Goal: Task Accomplishment & Management: Use online tool/utility

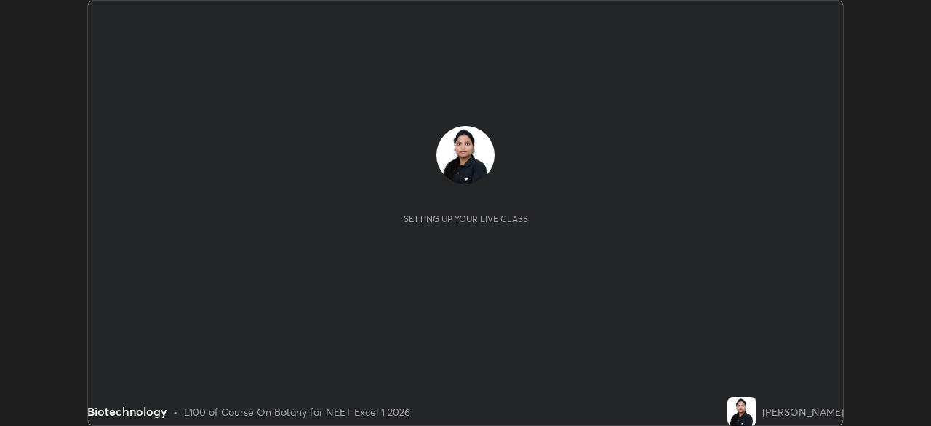
scroll to position [426, 931]
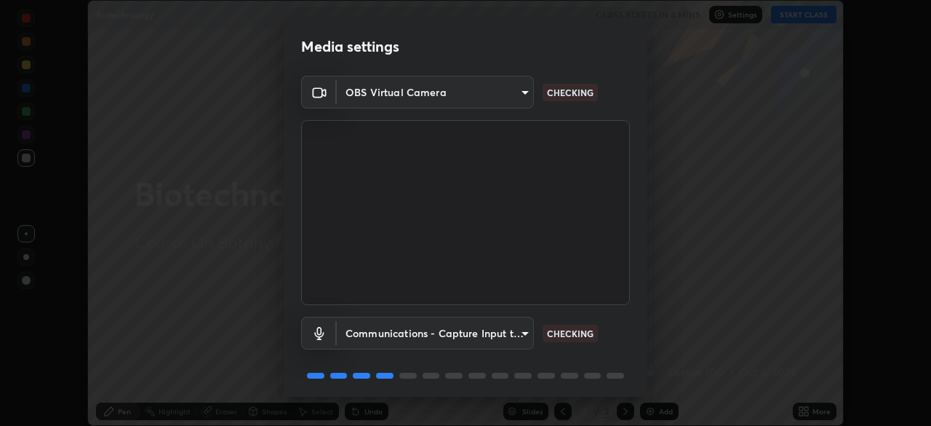
click at [514, 101] on body "Erase all Biotechnology CLASS STARTS IN 4 MINS Settings START CLASS Setting up …" at bounding box center [465, 213] width 931 height 426
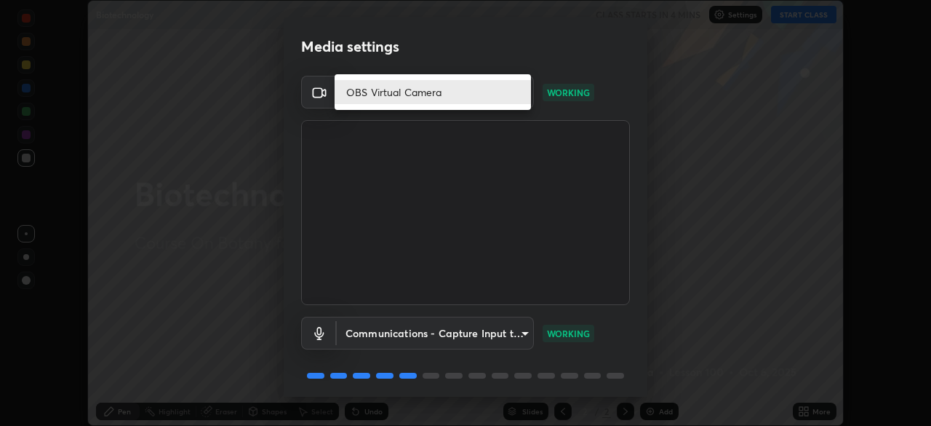
click at [400, 97] on li "OBS Virtual Camera" at bounding box center [433, 92] width 196 height 24
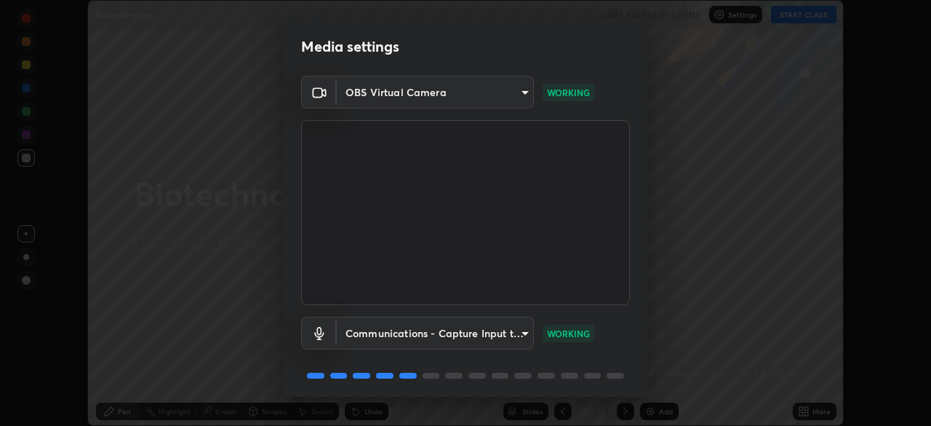
click at [480, 107] on body "Erase all Biotechnology CLASS STARTS IN 3 MINS Settings START CLASS Setting up …" at bounding box center [465, 213] width 931 height 426
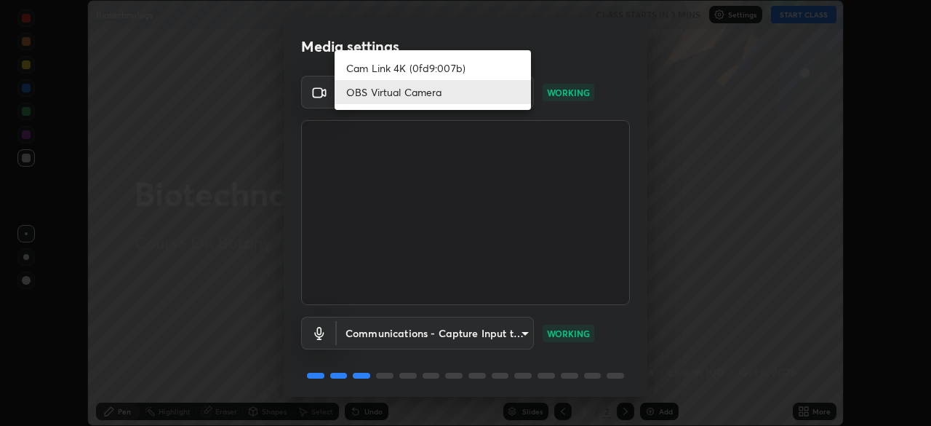
click at [420, 68] on li "Cam Link 4K (0fd9:007b)" at bounding box center [433, 68] width 196 height 24
type input "55b0da6aefd24438982a27c6421c83a582a8832625b81bb231f4e949ad6bd7a7"
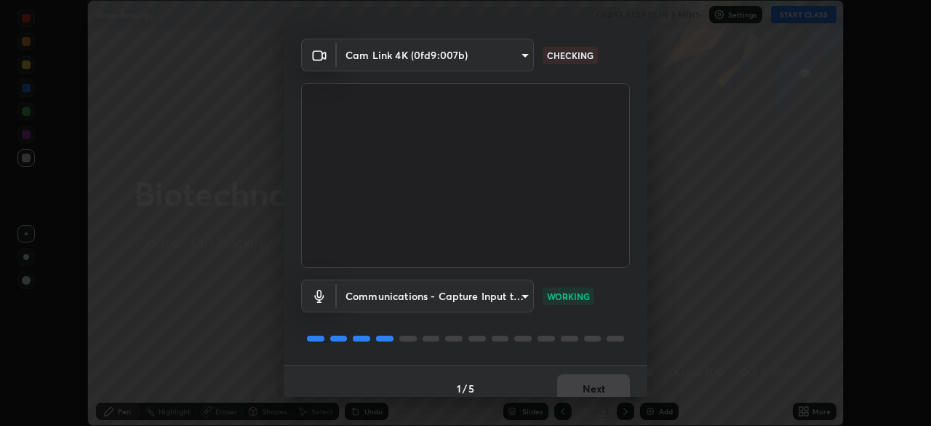
scroll to position [52, 0]
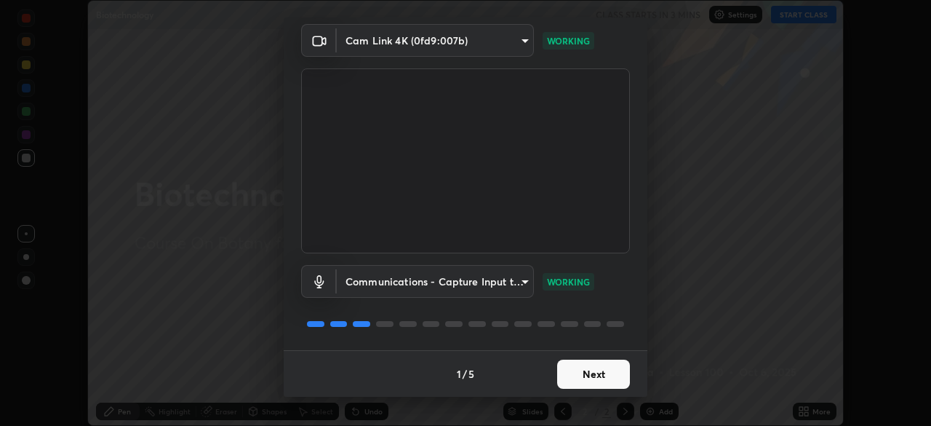
click at [572, 381] on button "Next" at bounding box center [593, 373] width 73 height 29
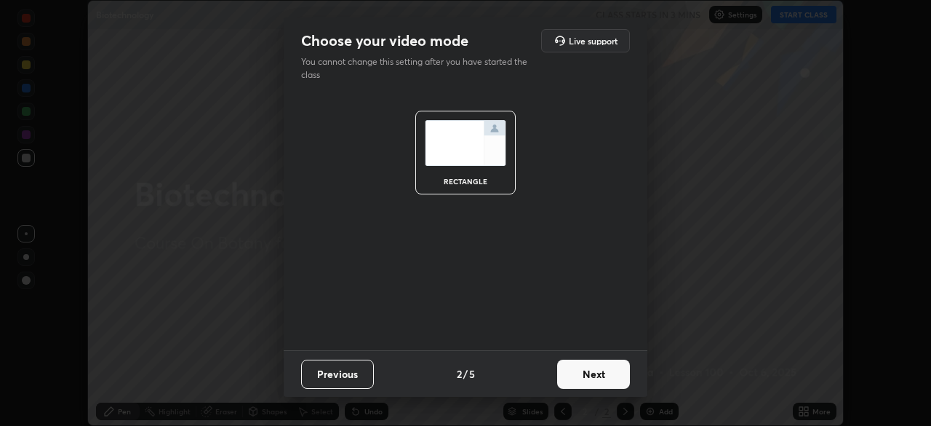
click at [586, 381] on button "Next" at bounding box center [593, 373] width 73 height 29
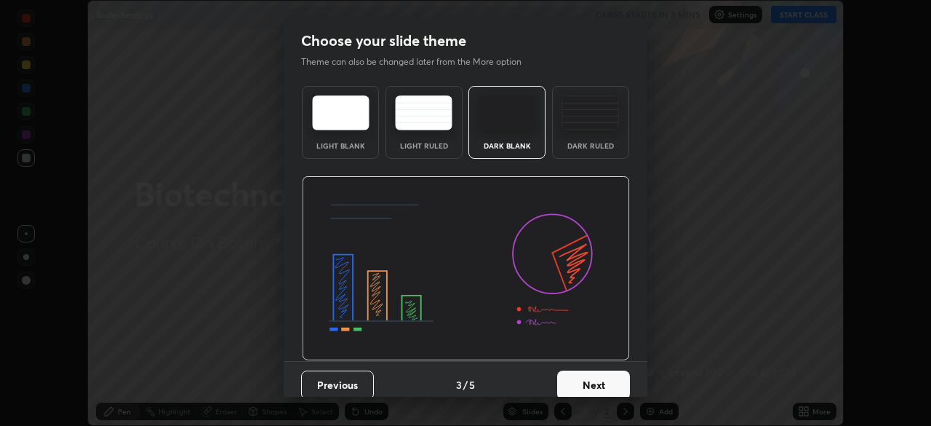
click at [597, 386] on button "Next" at bounding box center [593, 384] width 73 height 29
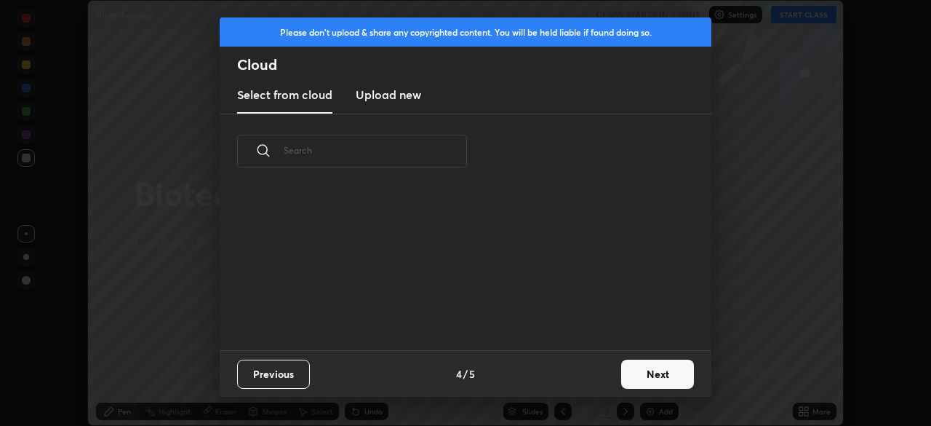
click at [628, 380] on button "Next" at bounding box center [657, 373] width 73 height 29
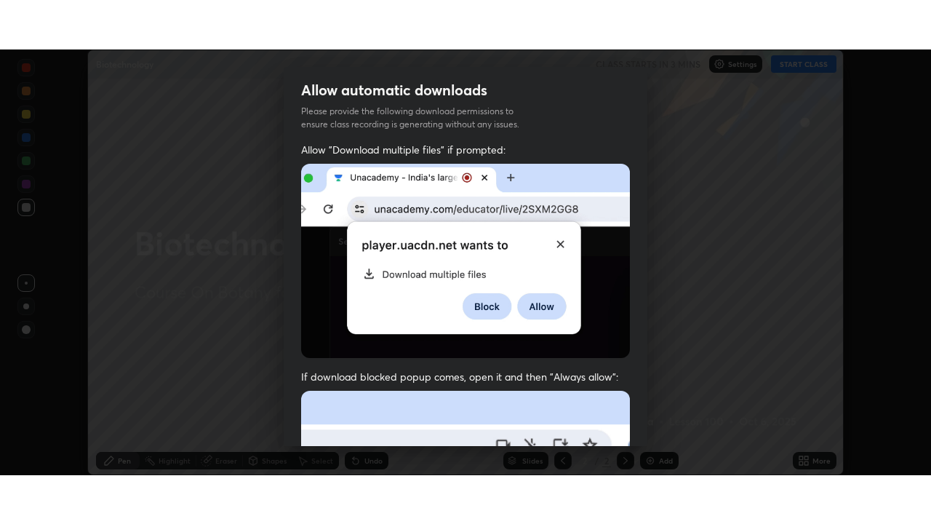
scroll to position [349, 0]
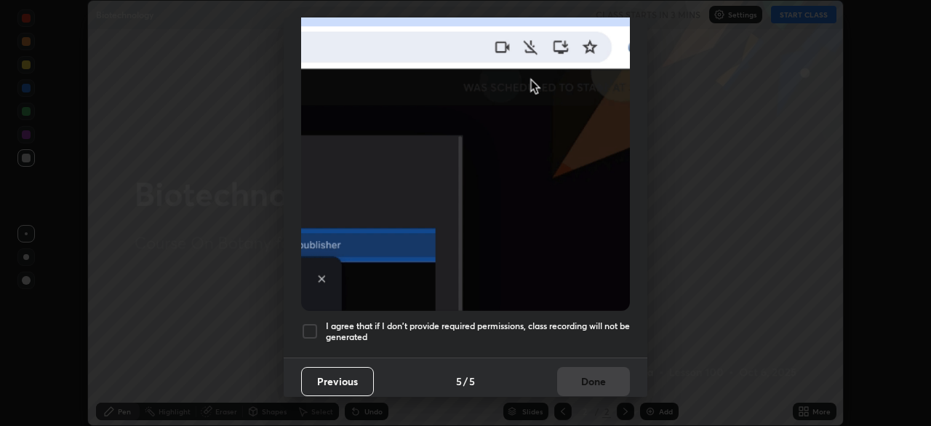
click at [311, 327] on div at bounding box center [309, 330] width 17 height 17
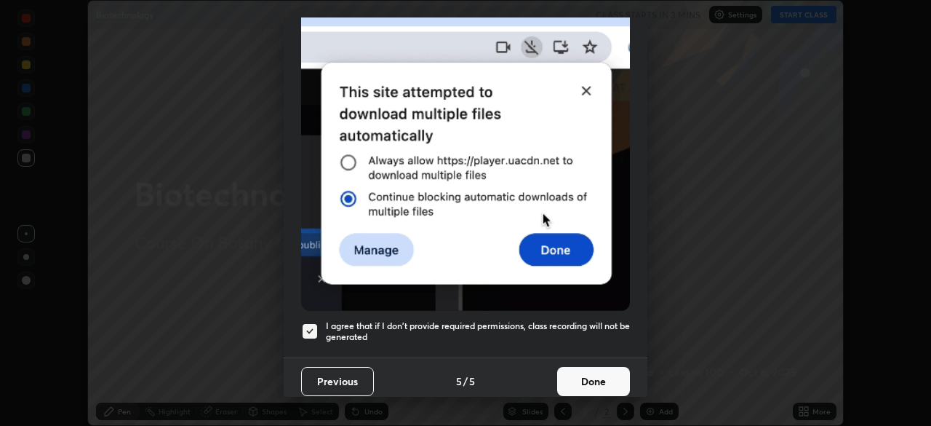
click at [568, 370] on button "Done" at bounding box center [593, 381] width 73 height 29
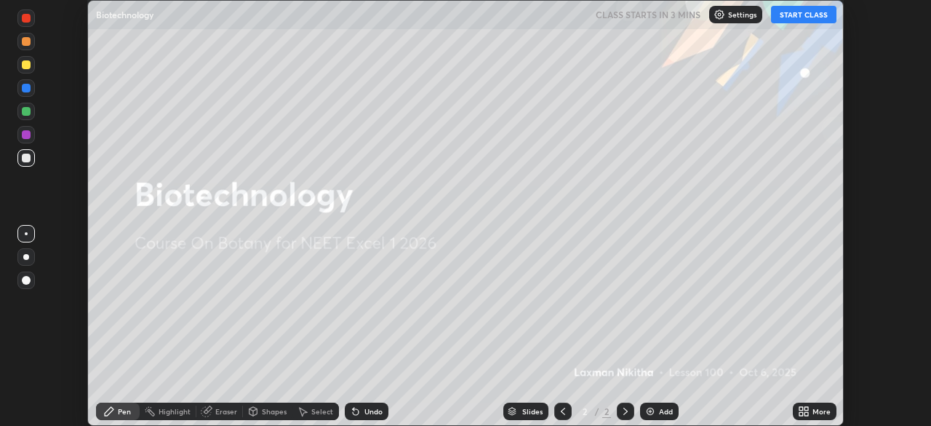
click at [782, 16] on button "START CLASS" at bounding box center [803, 14] width 65 height 17
click at [825, 413] on div "More" at bounding box center [822, 411] width 18 height 7
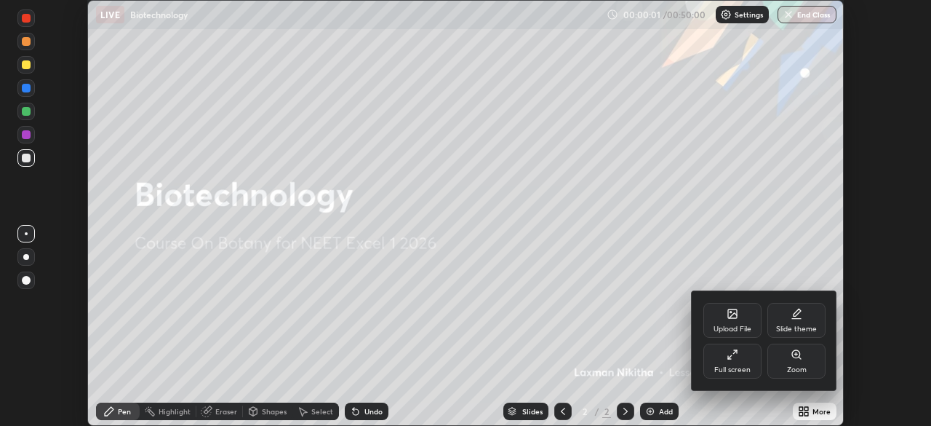
click at [745, 361] on div "Full screen" at bounding box center [733, 360] width 58 height 35
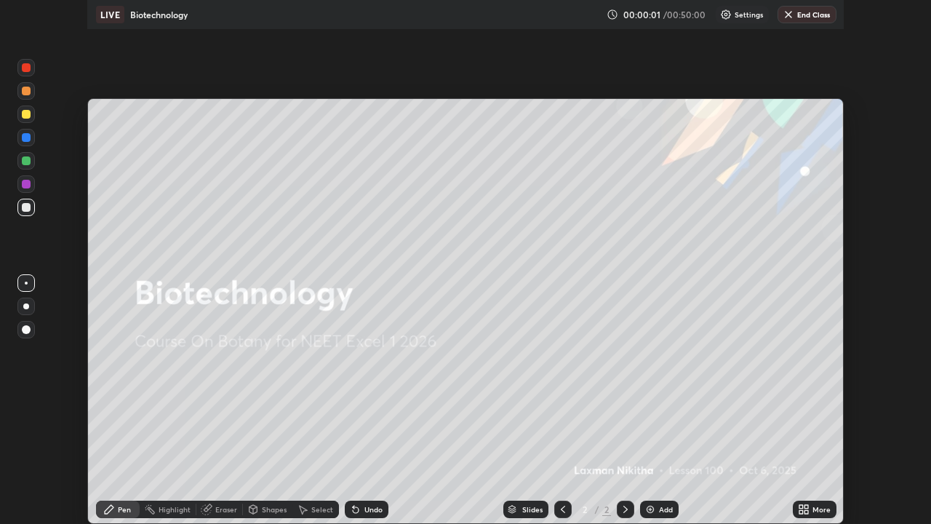
scroll to position [524, 931]
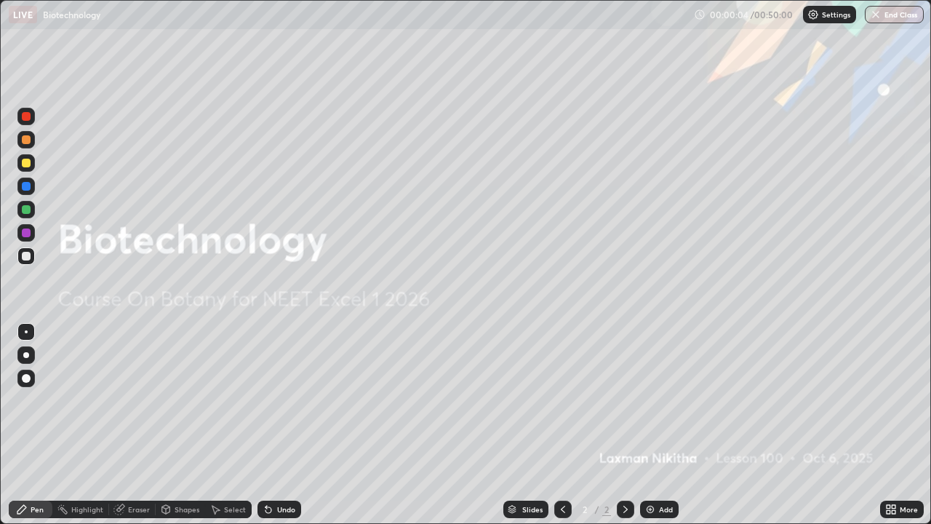
click at [667, 425] on div "Add" at bounding box center [659, 509] width 39 height 17
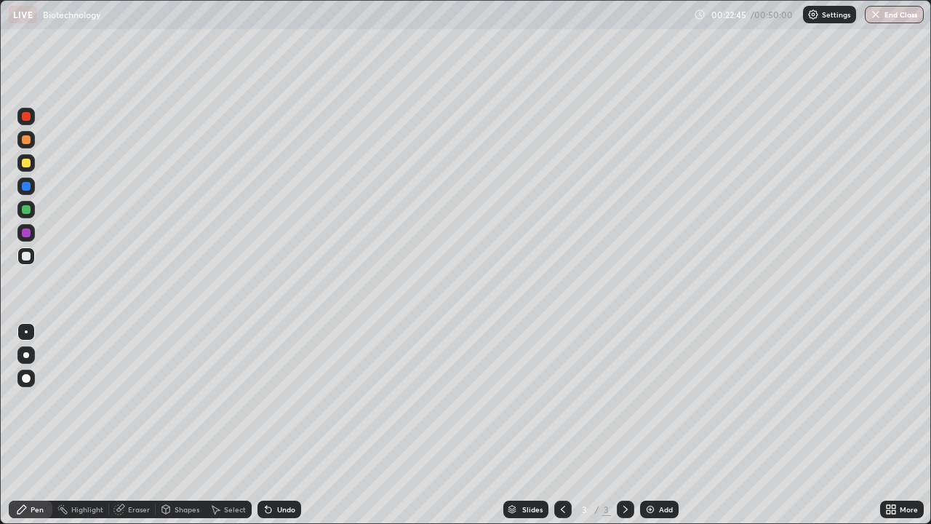
click at [25, 240] on div at bounding box center [25, 232] width 17 height 17
click at [238, 425] on div "Select" at bounding box center [235, 509] width 22 height 7
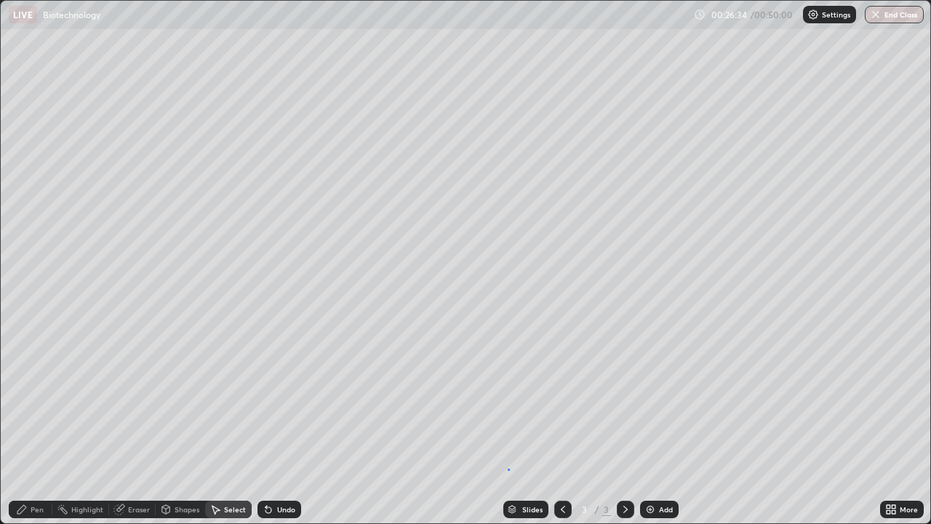
click at [508, 425] on div "0 ° Undo Copy Duplicate Duplicate to new slide Delete" at bounding box center [466, 262] width 930 height 522
click at [659, 425] on div "Add" at bounding box center [666, 509] width 14 height 7
click at [44, 425] on div "Pen" at bounding box center [31, 509] width 44 height 17
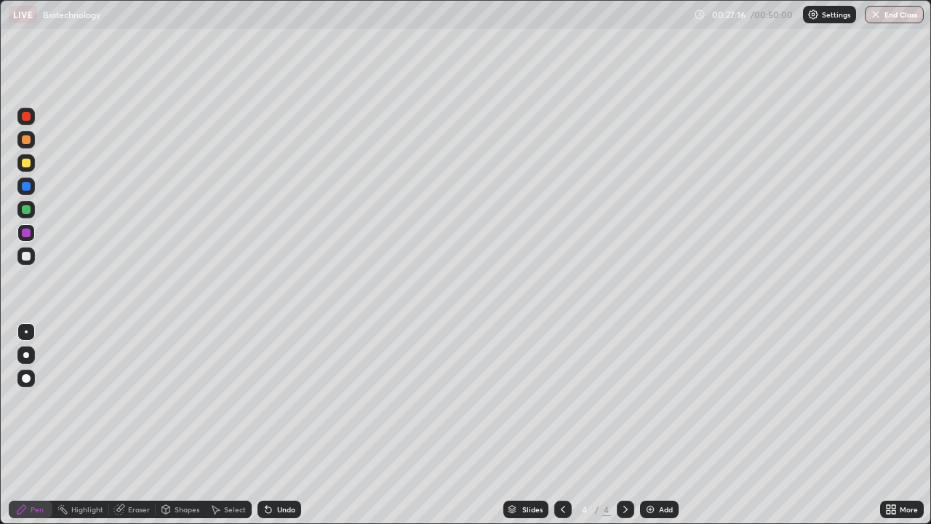
click at [26, 187] on div at bounding box center [26, 186] width 9 height 9
click at [288, 425] on div "Undo" at bounding box center [286, 509] width 18 height 7
click at [652, 425] on img at bounding box center [651, 510] width 12 height 12
click at [28, 378] on div at bounding box center [26, 378] width 9 height 9
click at [26, 332] on div at bounding box center [26, 331] width 3 height 3
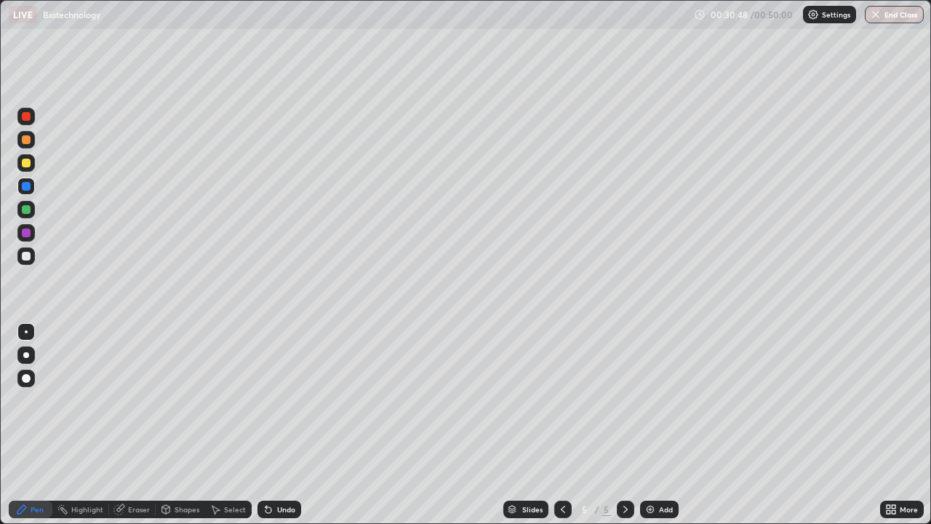
click at [29, 260] on div at bounding box center [25, 255] width 17 height 17
click at [27, 237] on div at bounding box center [26, 233] width 9 height 9
click at [290, 425] on div "Undo" at bounding box center [286, 509] width 18 height 7
click at [26, 257] on div at bounding box center [26, 256] width 9 height 9
click at [283, 425] on div "Undo" at bounding box center [286, 509] width 18 height 7
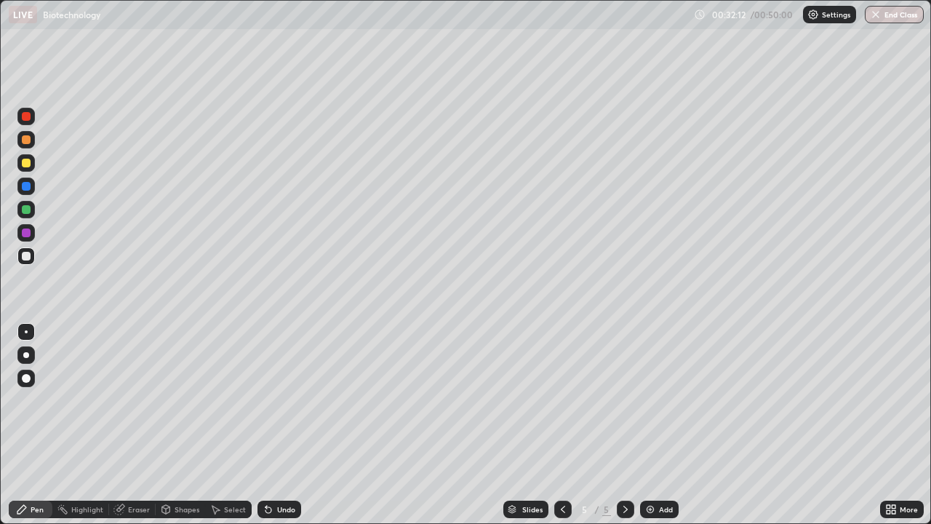
click at [28, 234] on div at bounding box center [26, 233] width 9 height 9
click at [283, 425] on div "Undo" at bounding box center [286, 509] width 18 height 7
click at [284, 425] on div "Undo" at bounding box center [286, 509] width 18 height 7
click at [285, 425] on div "Undo" at bounding box center [286, 509] width 18 height 7
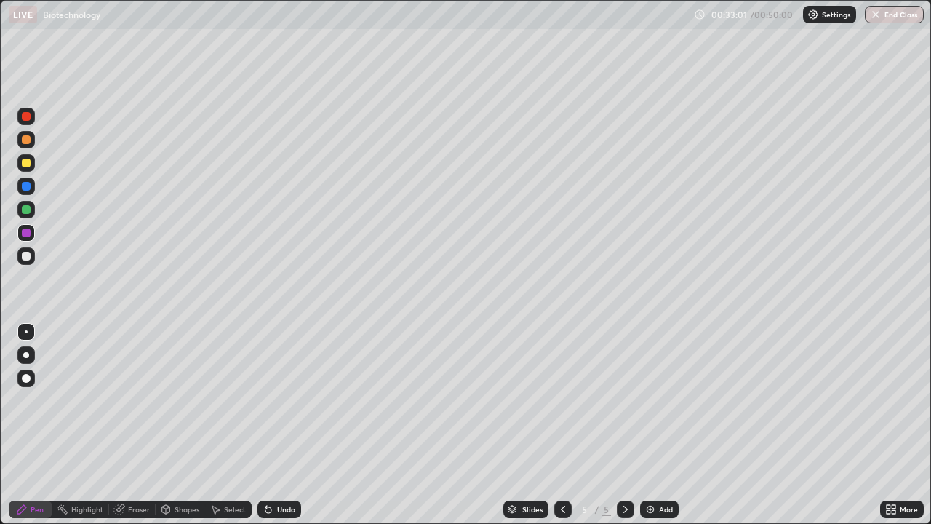
click at [33, 258] on div at bounding box center [25, 255] width 17 height 17
click at [26, 167] on div at bounding box center [26, 163] width 9 height 9
click at [27, 140] on div at bounding box center [26, 139] width 9 height 9
click at [289, 425] on div "Undo" at bounding box center [286, 509] width 18 height 7
click at [283, 425] on div "Undo" at bounding box center [280, 509] width 44 height 17
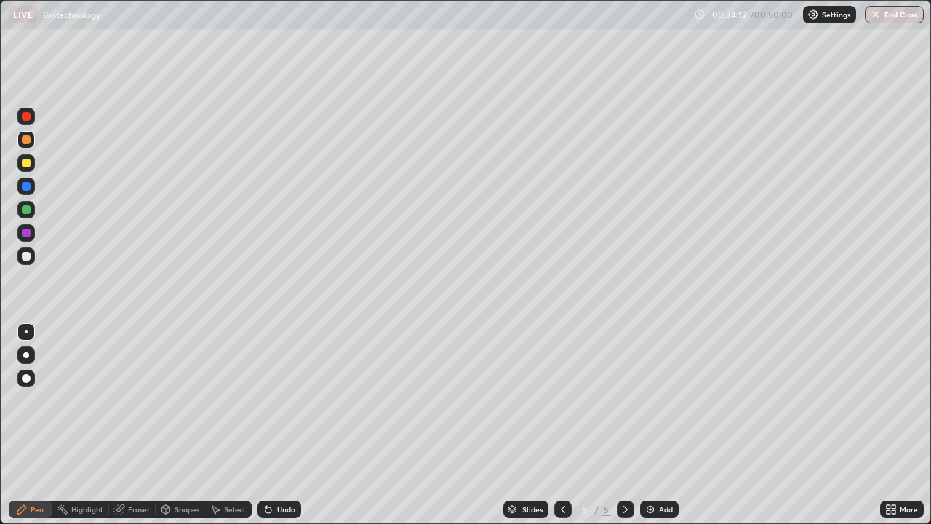
click at [282, 425] on div "Undo" at bounding box center [280, 509] width 44 height 17
click at [279, 425] on div "Undo" at bounding box center [280, 509] width 44 height 17
click at [280, 425] on div "Undo" at bounding box center [280, 509] width 44 height 17
click at [281, 425] on div "Undo" at bounding box center [280, 509] width 44 height 17
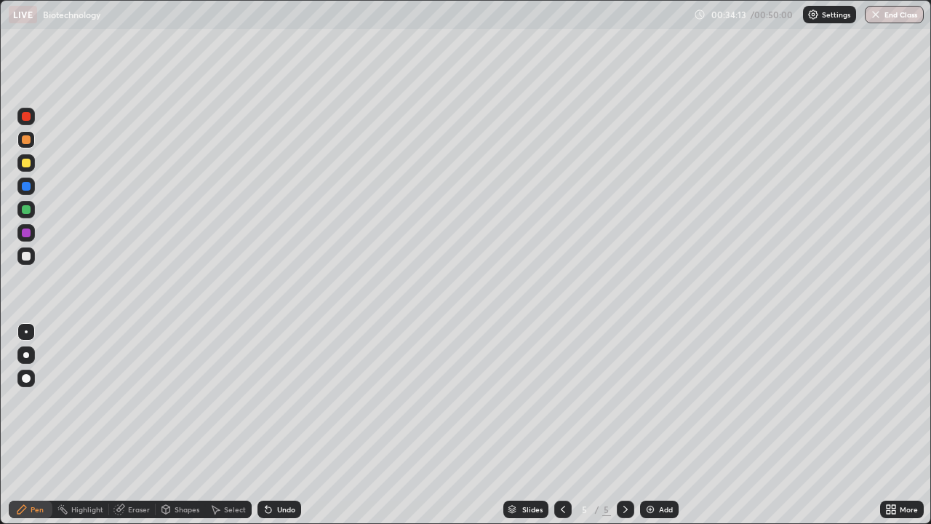
click at [282, 425] on div "Undo" at bounding box center [280, 509] width 44 height 17
click at [281, 425] on div "Undo" at bounding box center [280, 509] width 44 height 17
click at [282, 425] on div "Undo" at bounding box center [280, 509] width 44 height 17
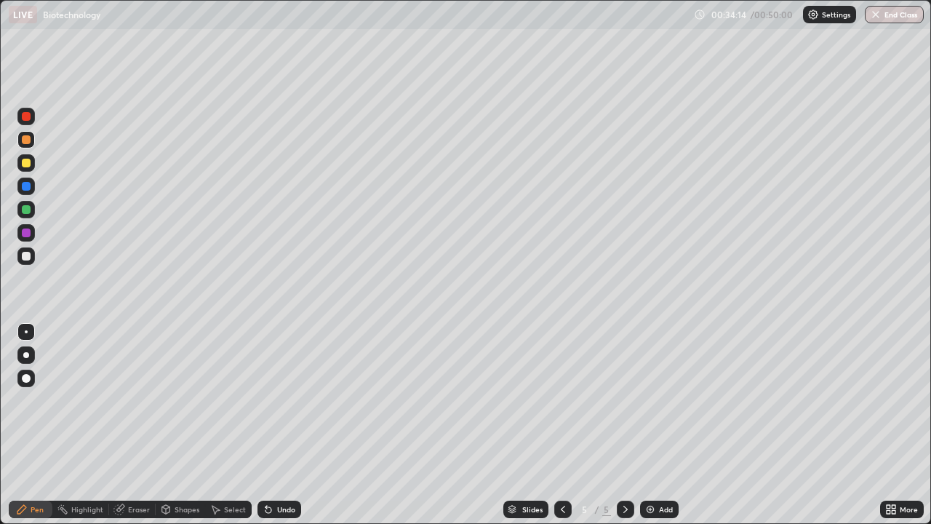
click at [282, 425] on div "Undo" at bounding box center [280, 509] width 44 height 17
click at [29, 210] on div at bounding box center [26, 209] width 9 height 9
click at [26, 146] on div at bounding box center [25, 139] width 17 height 17
click at [659, 425] on div "Add" at bounding box center [666, 509] width 14 height 7
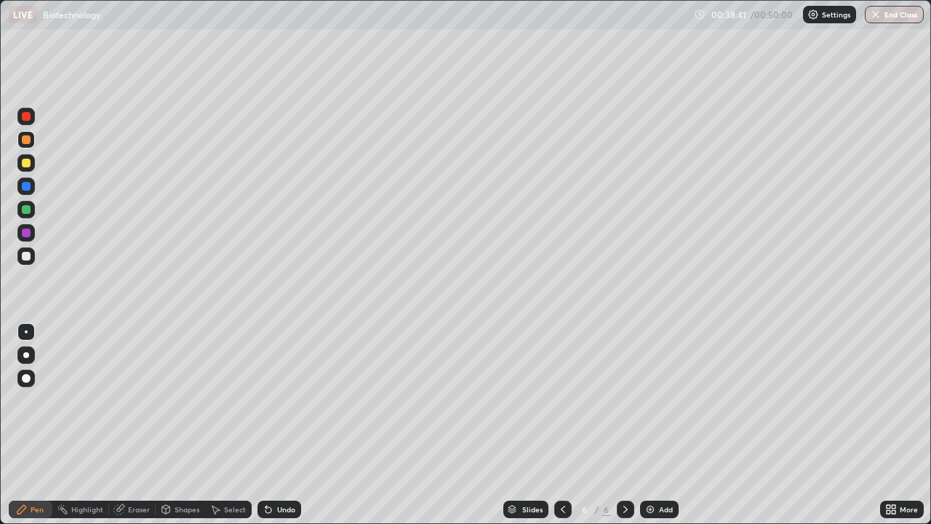
click at [28, 169] on div at bounding box center [25, 162] width 17 height 17
click at [26, 231] on div at bounding box center [26, 233] width 9 height 9
click at [26, 140] on div at bounding box center [26, 139] width 9 height 9
click at [31, 170] on div at bounding box center [25, 162] width 17 height 17
click at [31, 148] on div at bounding box center [25, 139] width 17 height 17
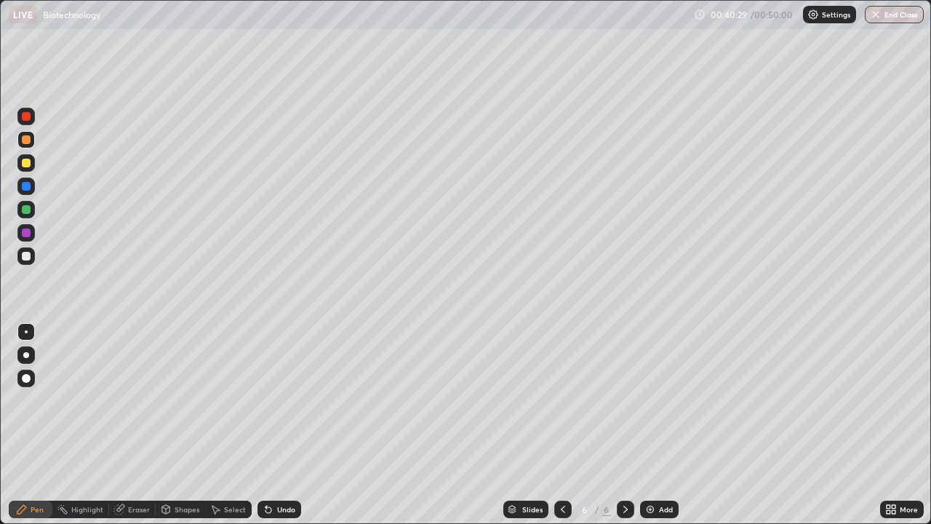
click at [286, 425] on div "Undo" at bounding box center [286, 509] width 18 height 7
click at [30, 216] on div at bounding box center [25, 209] width 17 height 17
click at [285, 425] on div "Undo" at bounding box center [286, 509] width 18 height 7
click at [224, 425] on div "Select" at bounding box center [228, 509] width 47 height 29
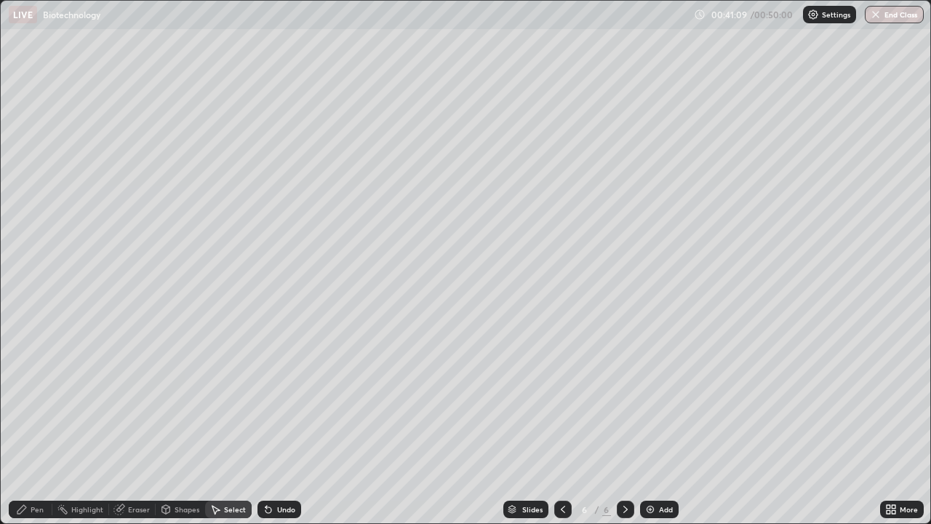
click at [47, 425] on div "Pen" at bounding box center [31, 509] width 44 height 17
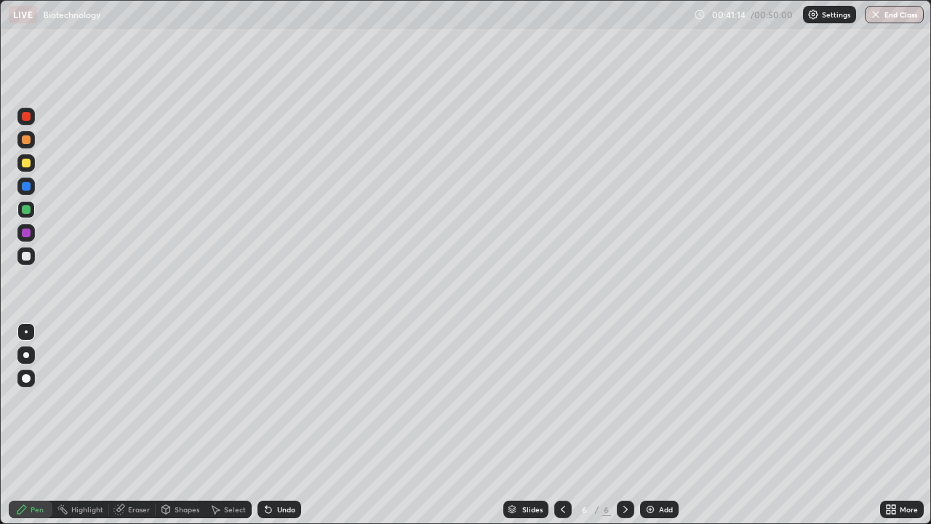
click at [287, 425] on div "Undo" at bounding box center [276, 509] width 49 height 29
click at [31, 164] on div at bounding box center [25, 162] width 17 height 17
click at [295, 425] on div "Undo" at bounding box center [280, 509] width 44 height 17
click at [298, 425] on div "Undo" at bounding box center [280, 509] width 44 height 17
click at [295, 425] on div "Undo" at bounding box center [280, 509] width 44 height 17
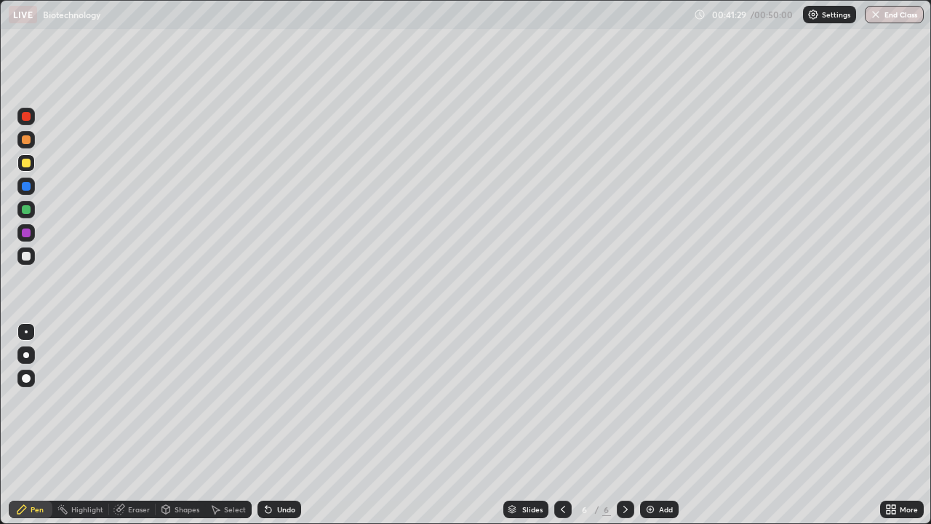
click at [298, 425] on div "Undo" at bounding box center [280, 509] width 44 height 17
click at [28, 146] on div at bounding box center [25, 139] width 17 height 17
click at [25, 211] on div at bounding box center [26, 209] width 9 height 9
click at [283, 425] on div "Undo" at bounding box center [286, 509] width 18 height 7
click at [281, 425] on div "Undo" at bounding box center [280, 509] width 44 height 17
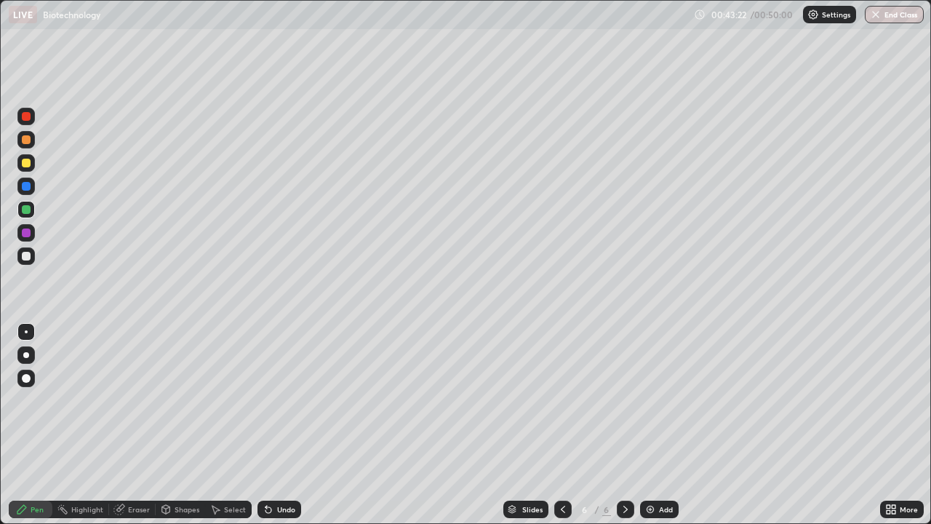
click at [284, 425] on div "Undo" at bounding box center [280, 509] width 44 height 17
click at [31, 262] on div at bounding box center [25, 255] width 17 height 17
click at [28, 210] on div at bounding box center [26, 209] width 9 height 9
click at [28, 256] on div at bounding box center [26, 256] width 9 height 9
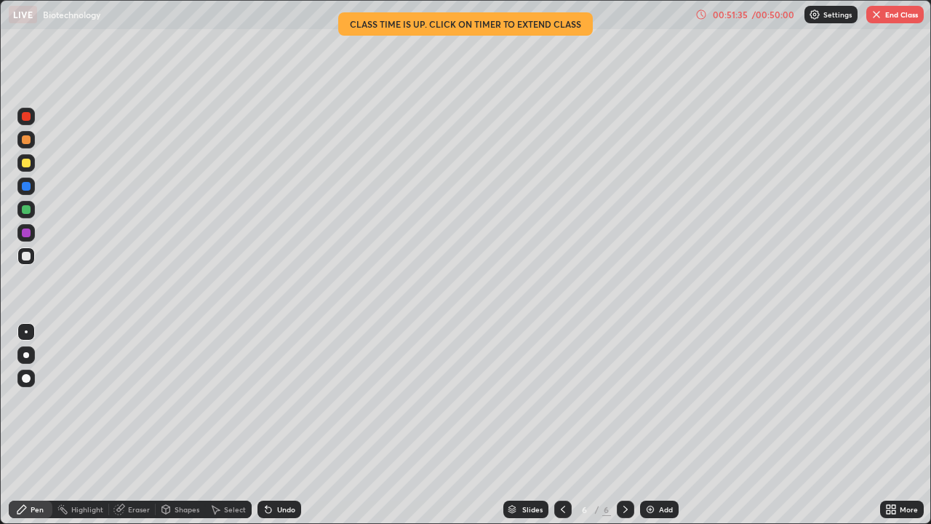
click at [880, 18] on img "button" at bounding box center [877, 15] width 12 height 12
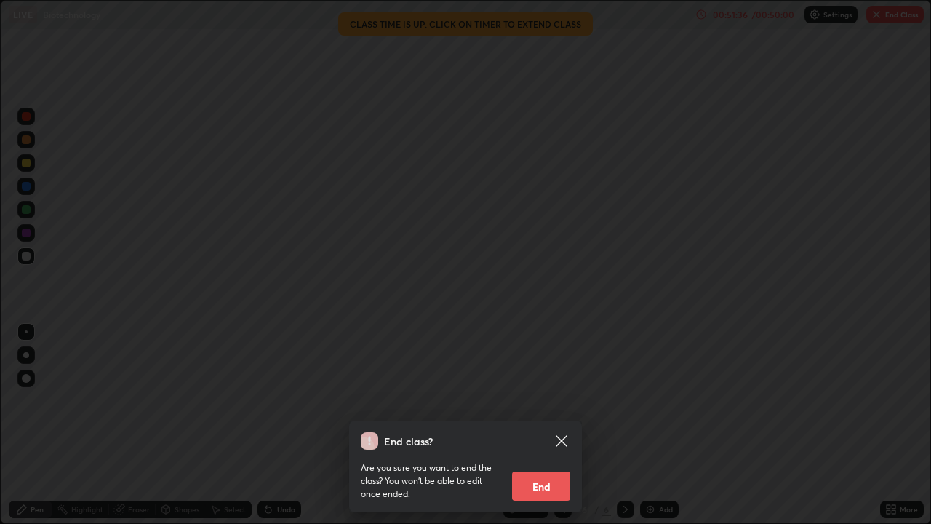
click at [545, 425] on button "End" at bounding box center [541, 486] width 58 height 29
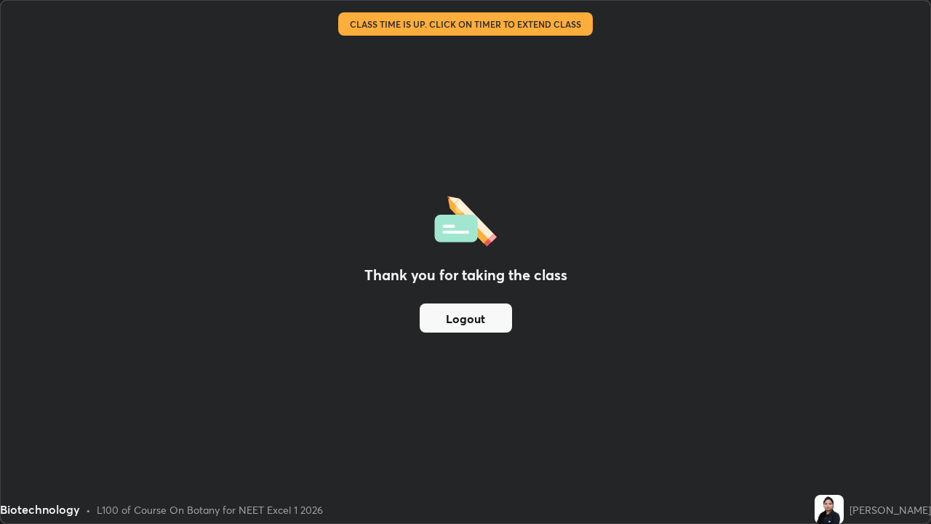
click at [486, 322] on button "Logout" at bounding box center [466, 317] width 92 height 29
click at [484, 321] on button "Logout" at bounding box center [466, 317] width 92 height 29
click at [483, 325] on button "Logout" at bounding box center [466, 317] width 92 height 29
